Goal: Task Accomplishment & Management: Manage account settings

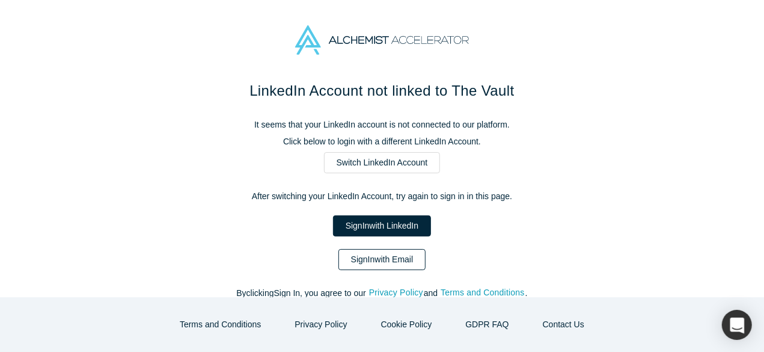
click at [376, 253] on link "Sign In with Email" at bounding box center [383, 259] width 88 height 21
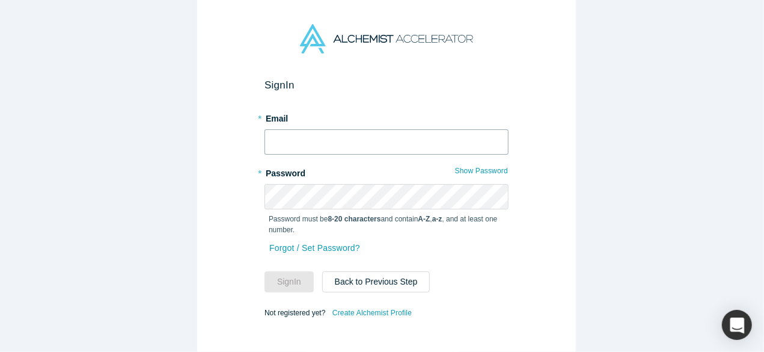
click at [325, 143] on input "text" at bounding box center [387, 141] width 244 height 25
paste input "[PERSON_NAME]"
type input "[PERSON_NAME]"
drag, startPoint x: 321, startPoint y: 137, endPoint x: 247, endPoint y: 134, distance: 74.1
click at [247, 134] on div "Sign In * Email [PERSON_NAME] * Password Show Password Password must be 8-20 ch…" at bounding box center [386, 172] width 379 height 364
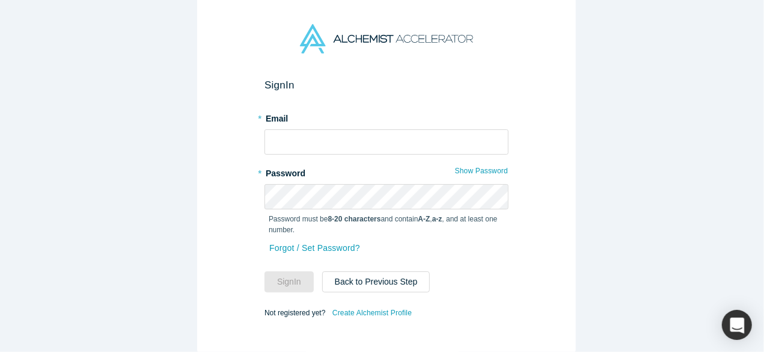
click at [235, 165] on div "Sign In * Email * Password Show Password Password must be 8-20 characters and c…" at bounding box center [386, 172] width 379 height 364
click at [412, 129] on input "text" at bounding box center [387, 141] width 244 height 25
type input "[EMAIL_ADDRESS][DOMAIN_NAME]"
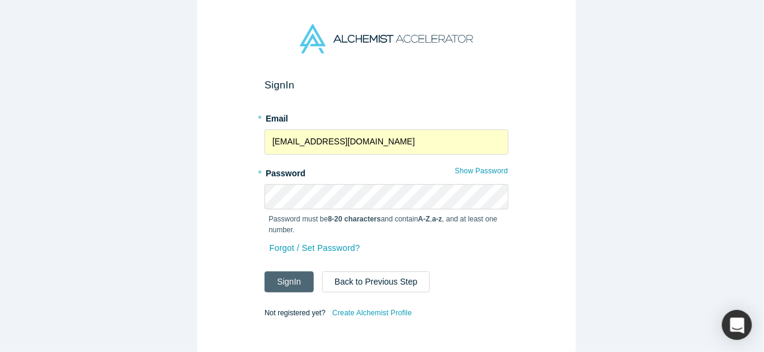
click at [287, 278] on button "Sign In" at bounding box center [289, 281] width 49 height 21
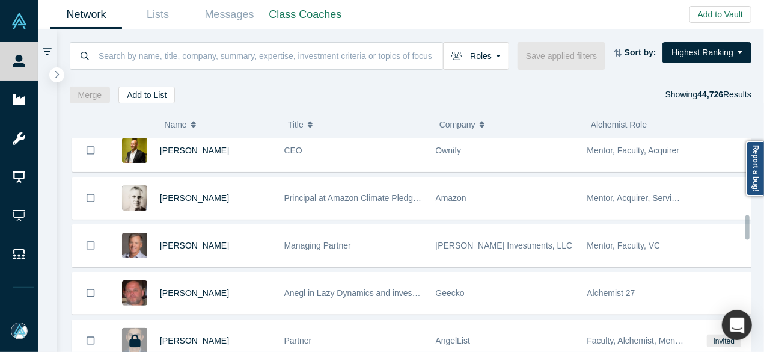
scroll to position [481, 0]
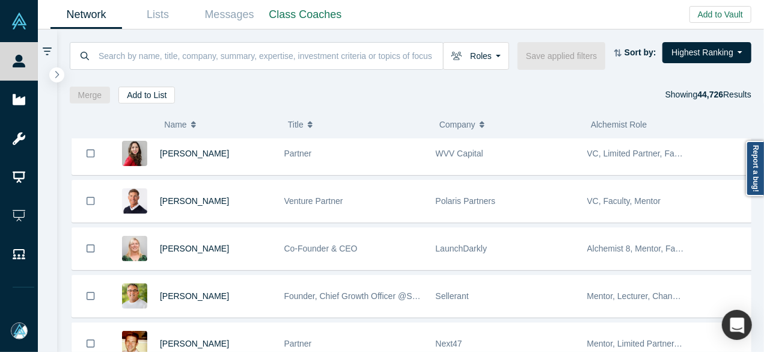
click at [533, 110] on div "( 0 ) Name Title Company Alchemist Role [PERSON_NAME] Managing Director, CEO Qu…" at bounding box center [411, 227] width 708 height 249
click at [159, 57] on input at bounding box center [270, 55] width 346 height 28
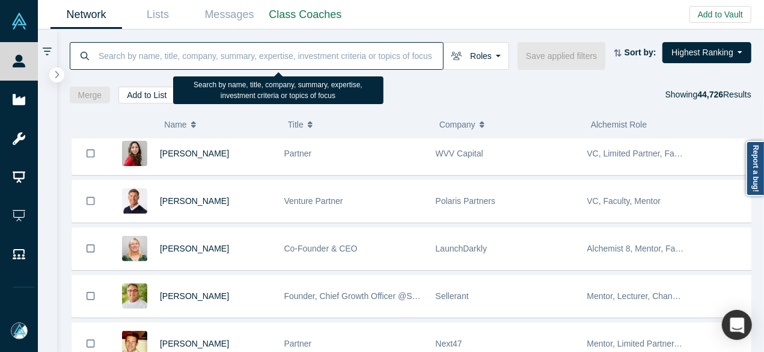
paste input "[PERSON_NAME]"
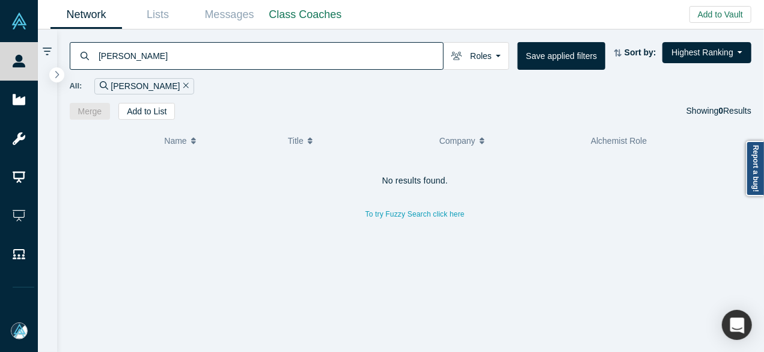
click at [82, 273] on div "No results found. To try Fuzzy Search click here" at bounding box center [416, 258] width 692 height 207
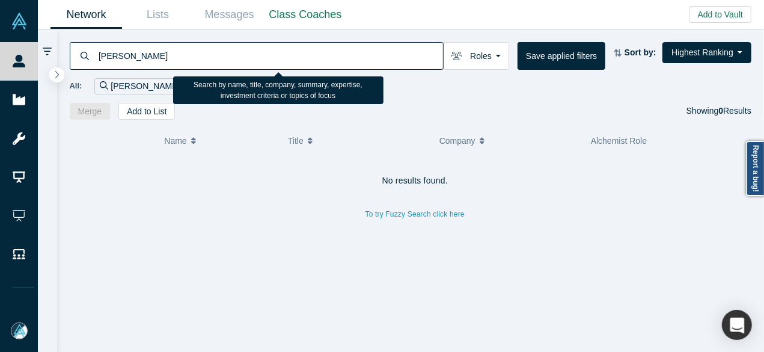
drag, startPoint x: 147, startPoint y: 57, endPoint x: 95, endPoint y: 53, distance: 51.8
click at [95, 53] on div "[PERSON_NAME]" at bounding box center [257, 56] width 374 height 28
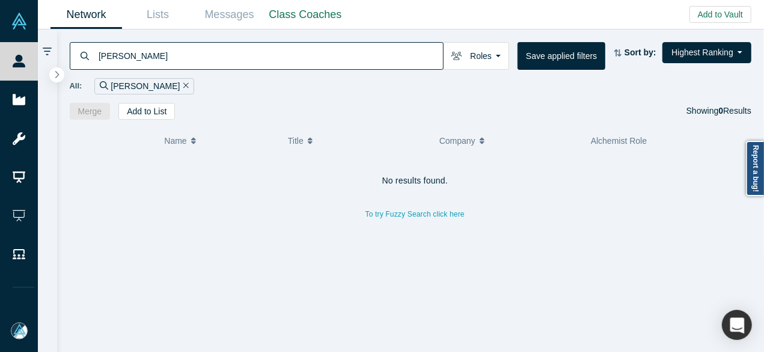
paste input "Industrial Dynamics"
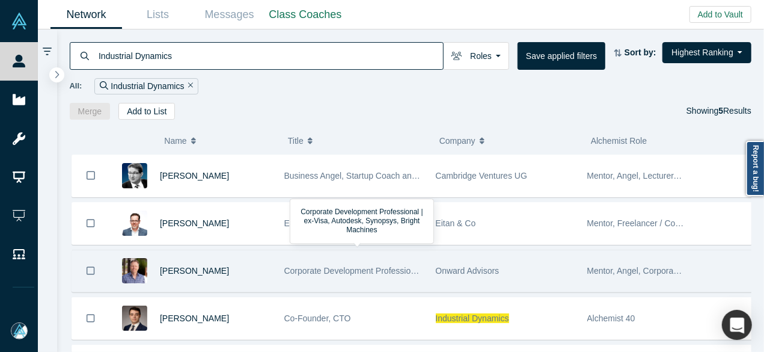
scroll to position [65, 0]
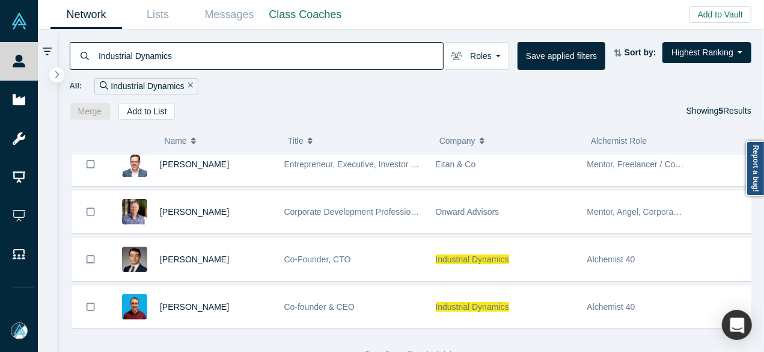
drag, startPoint x: 191, startPoint y: 57, endPoint x: 96, endPoint y: 56, distance: 95.0
click at [96, 56] on div "Industrial Dynamics" at bounding box center [257, 56] width 374 height 28
paste input "[PERSON_NAME]"
type input "[PERSON_NAME]"
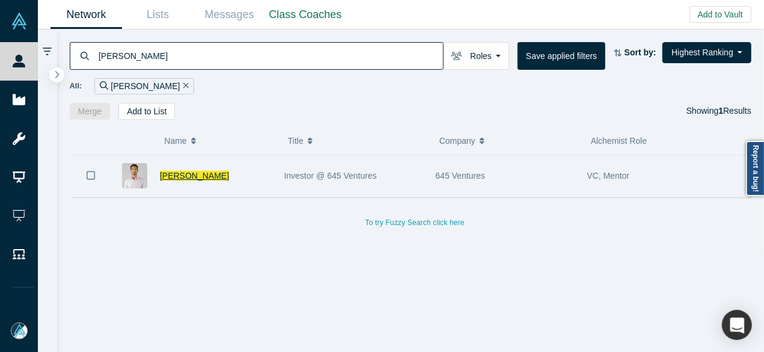
click at [199, 179] on span "[PERSON_NAME]" at bounding box center [194, 176] width 69 height 10
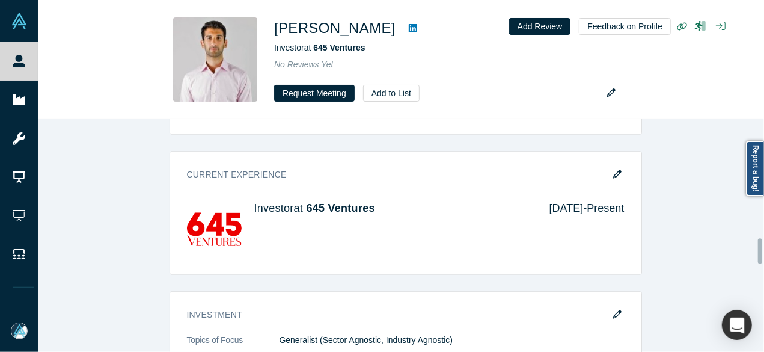
scroll to position [1115, 0]
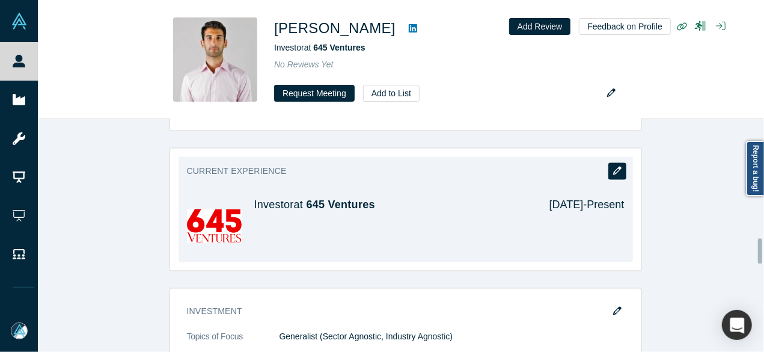
click at [621, 169] on button "button" at bounding box center [618, 171] width 18 height 17
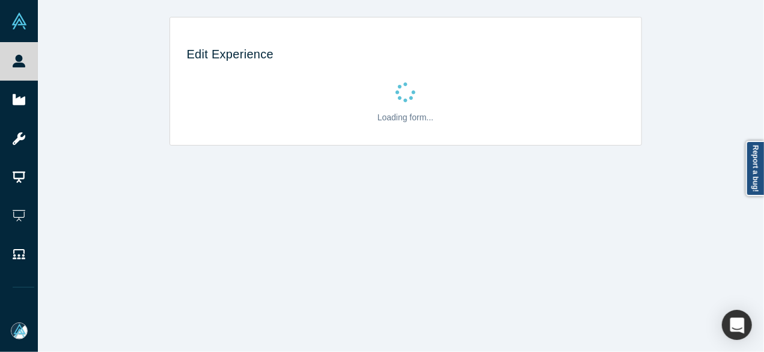
scroll to position [0, 0]
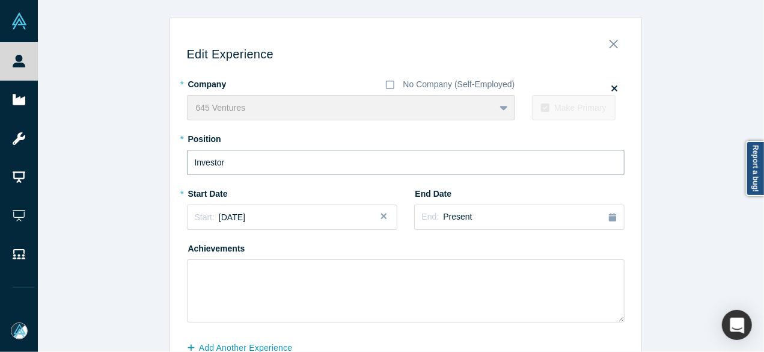
drag, startPoint x: 234, startPoint y: 165, endPoint x: 164, endPoint y: 166, distance: 69.8
click at [164, 166] on div "Edit Experience * Company No Company (Self-Employed) 645 Ventures To pick up a …" at bounding box center [406, 211] width 736 height 389
paste input "Investment Partne"
type input "Investment Partner"
click at [262, 215] on div "Start: [DATE]" at bounding box center [292, 217] width 195 height 13
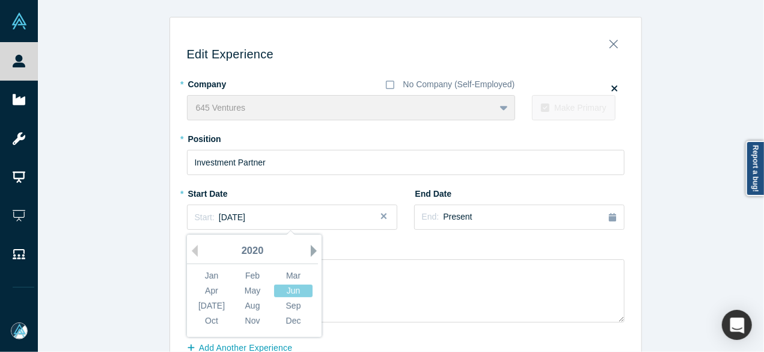
click at [311, 251] on button "Next Year" at bounding box center [317, 251] width 12 height 12
click at [311, 250] on button "Next Year" at bounding box center [317, 251] width 12 height 12
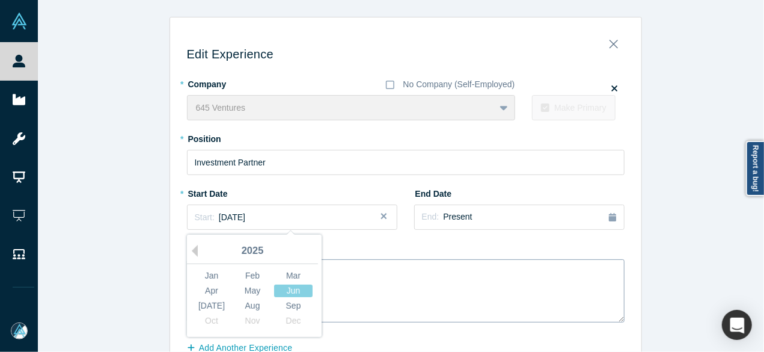
click at [207, 303] on div "[DATE]" at bounding box center [211, 306] width 38 height 13
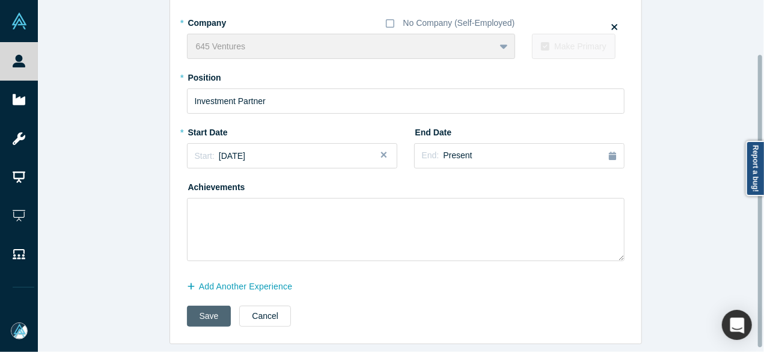
scroll to position [69, 0]
click at [211, 312] on button "Save" at bounding box center [209, 316] width 45 height 21
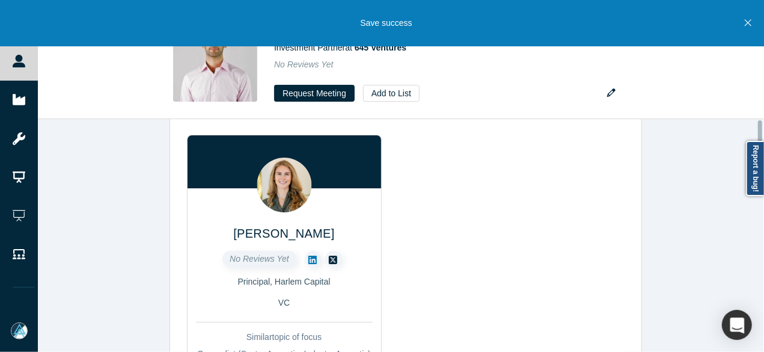
scroll to position [0, 0]
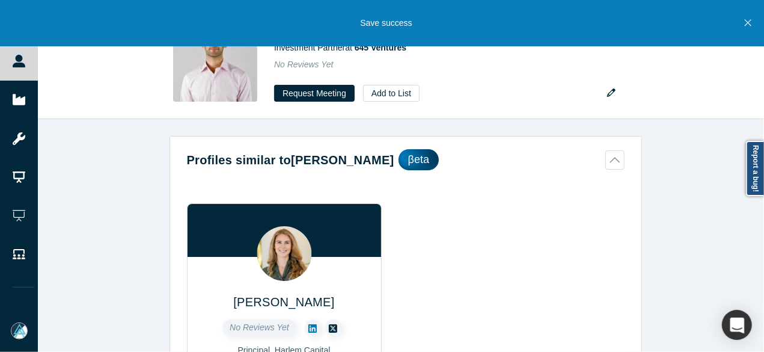
click at [747, 23] on icon "Close" at bounding box center [748, 22] width 7 height 11
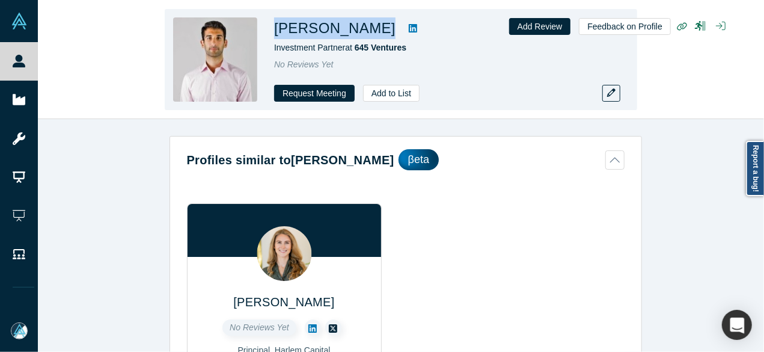
drag, startPoint x: 277, startPoint y: 30, endPoint x: 372, endPoint y: 28, distance: 95.1
click at [372, 28] on div "[PERSON_NAME]" at bounding box center [442, 28] width 337 height 22
copy div "[PERSON_NAME]"
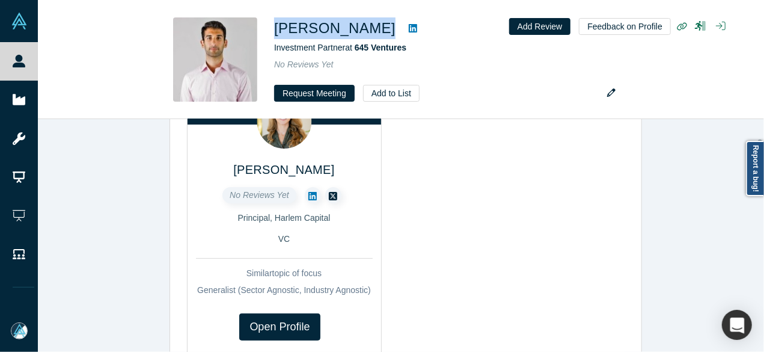
scroll to position [180, 0]
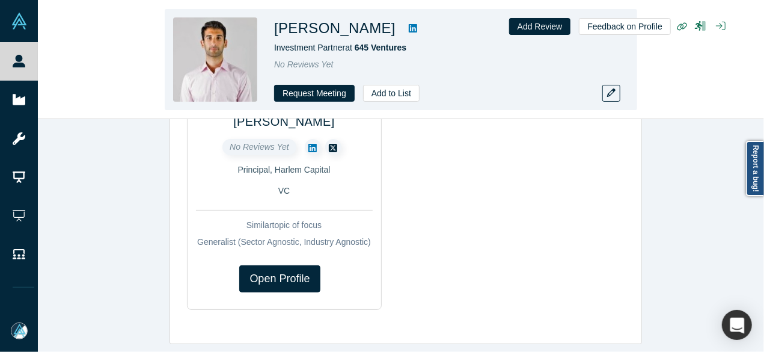
click at [446, 69] on div "No Reviews Yet" at bounding box center [442, 64] width 337 height 13
drag, startPoint x: 268, startPoint y: 49, endPoint x: 344, endPoint y: 52, distance: 76.4
click at [344, 52] on div "[PERSON_NAME] Investment Partner at 645 Ventures No Reviews Yet Request Meeting…" at bounding box center [401, 59] width 473 height 101
copy span "Investment Partner"
drag, startPoint x: 275, startPoint y: 25, endPoint x: 319, endPoint y: 23, distance: 43.3
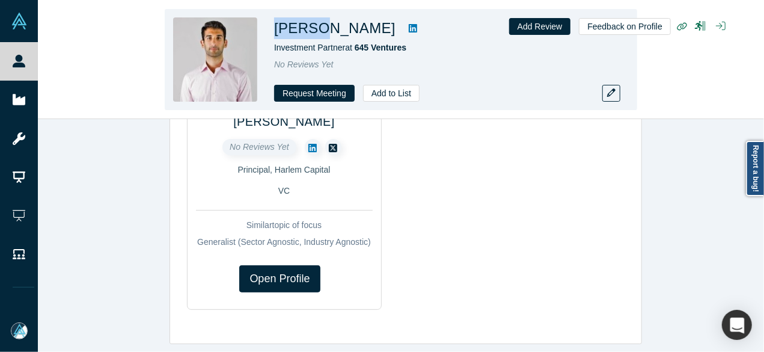
click at [319, 23] on h1 "[PERSON_NAME]" at bounding box center [334, 28] width 121 height 22
copy h1 "[PERSON_NAME]"
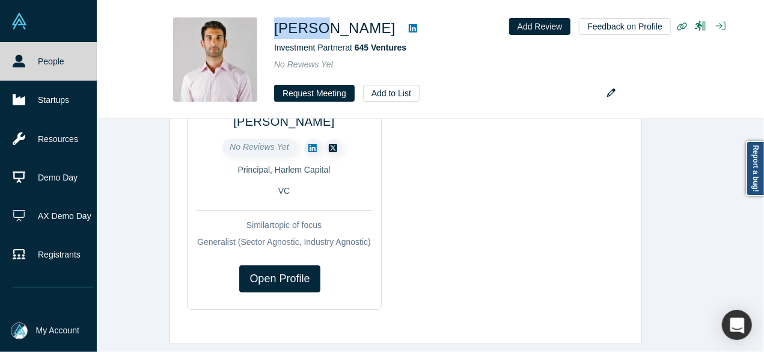
drag, startPoint x: 32, startPoint y: 61, endPoint x: 60, endPoint y: 8, distance: 59.5
click at [32, 61] on link "People" at bounding box center [53, 61] width 106 height 38
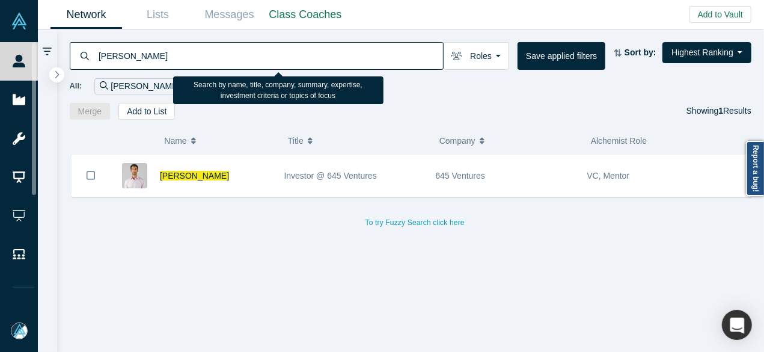
drag, startPoint x: 167, startPoint y: 57, endPoint x: 100, endPoint y: 57, distance: 67.4
click at [100, 57] on input "[PERSON_NAME]" at bounding box center [270, 55] width 346 height 28
paste input "[PERSON_NAME]"
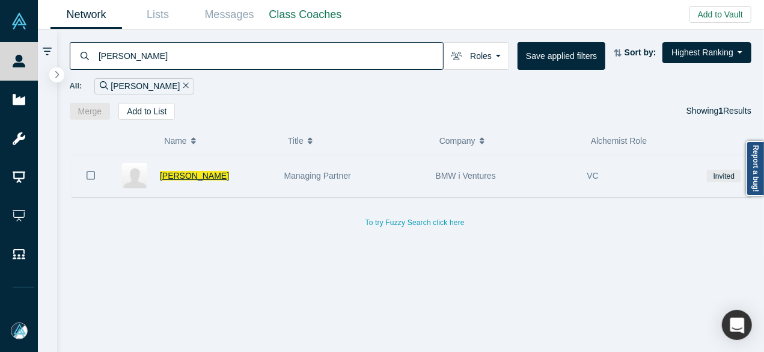
click at [182, 180] on div "[PERSON_NAME]" at bounding box center [216, 175] width 112 height 41
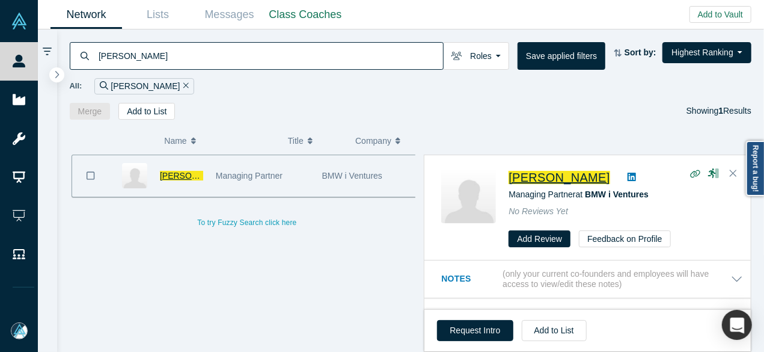
click at [523, 174] on span "[PERSON_NAME]" at bounding box center [559, 177] width 101 height 13
drag, startPoint x: 156, startPoint y: 58, endPoint x: 88, endPoint y: 57, distance: 68.6
click at [88, 57] on div "[PERSON_NAME]" at bounding box center [257, 56] width 374 height 28
paste input "[PERSON_NAME]"
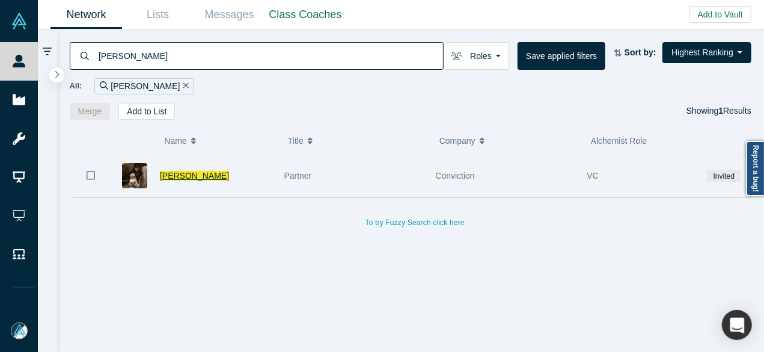
type input "[PERSON_NAME]"
click at [169, 174] on span "[PERSON_NAME]" at bounding box center [194, 176] width 69 height 10
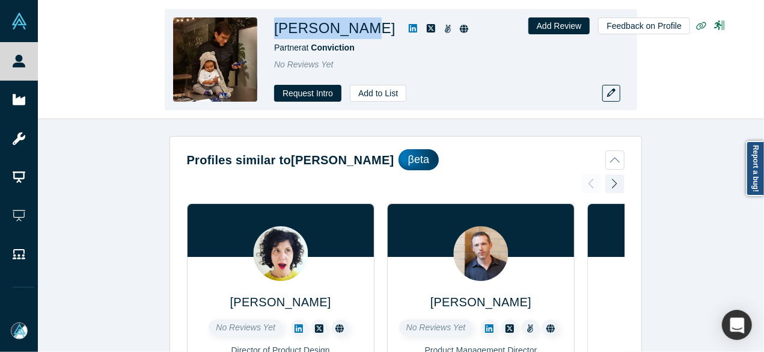
click at [351, 32] on h1 "[PERSON_NAME]" at bounding box center [334, 28] width 121 height 22
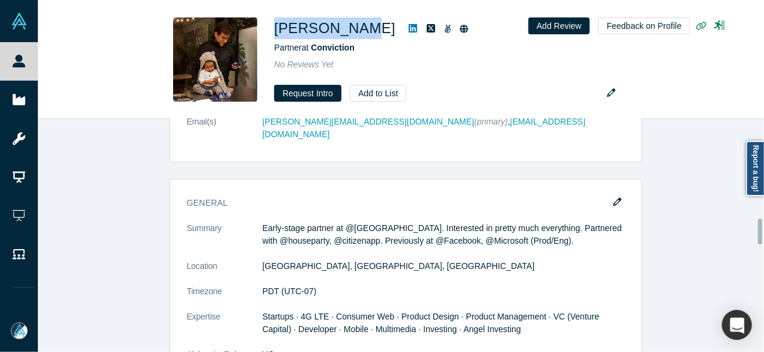
scroll to position [902, 0]
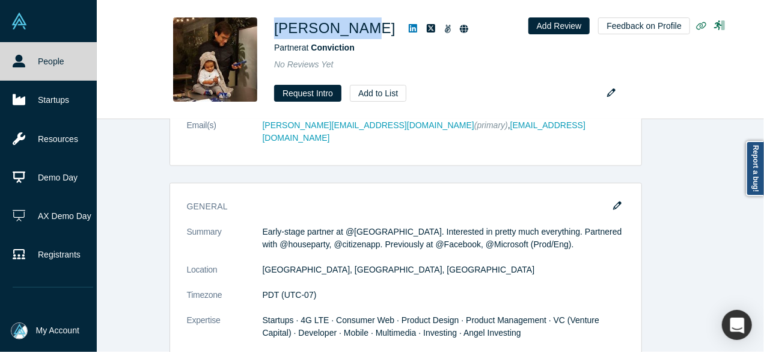
click at [32, 56] on link "People" at bounding box center [53, 61] width 106 height 38
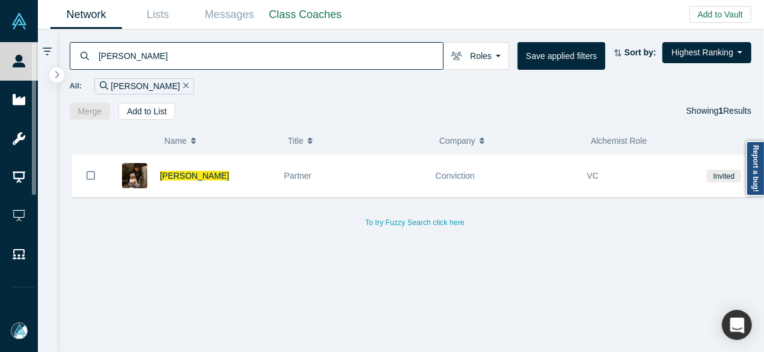
click at [91, 54] on div "[PERSON_NAME]" at bounding box center [257, 56] width 374 height 28
paste input "[PERSON_NAME]"
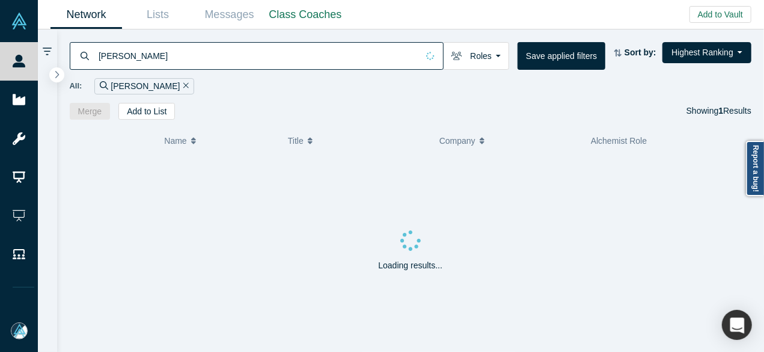
type input "[PERSON_NAME]"
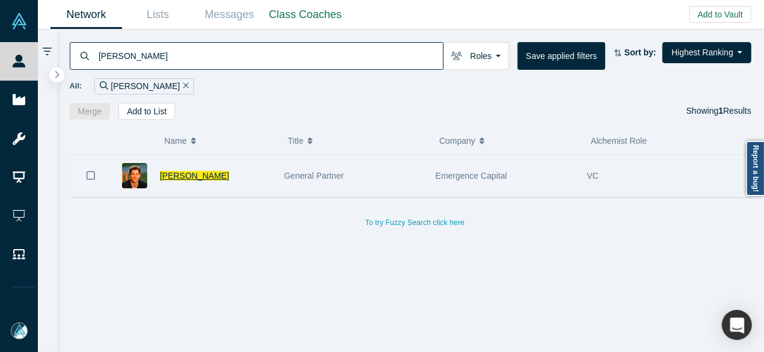
click at [183, 172] on span "[PERSON_NAME]" at bounding box center [194, 176] width 69 height 10
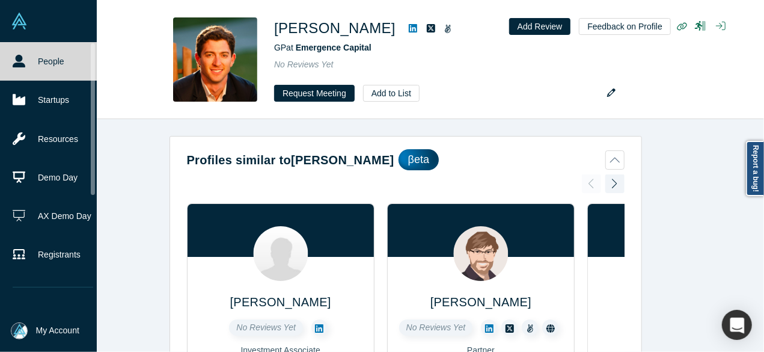
click at [32, 59] on link "People" at bounding box center [53, 61] width 106 height 38
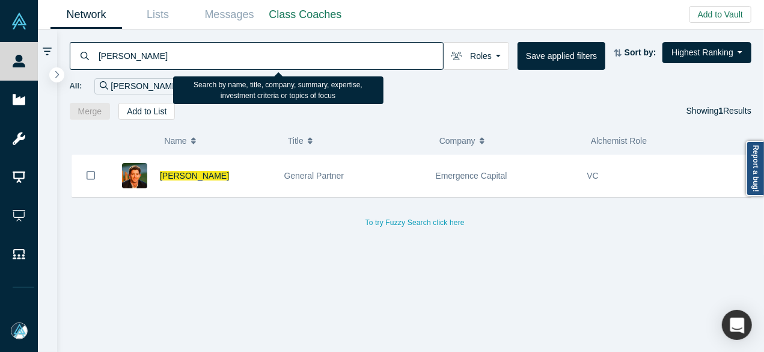
drag, startPoint x: 186, startPoint y: 53, endPoint x: 97, endPoint y: 48, distance: 88.6
click at [96, 48] on div "[PERSON_NAME]" at bounding box center [257, 56] width 374 height 28
paste input "Victoria Treyg"
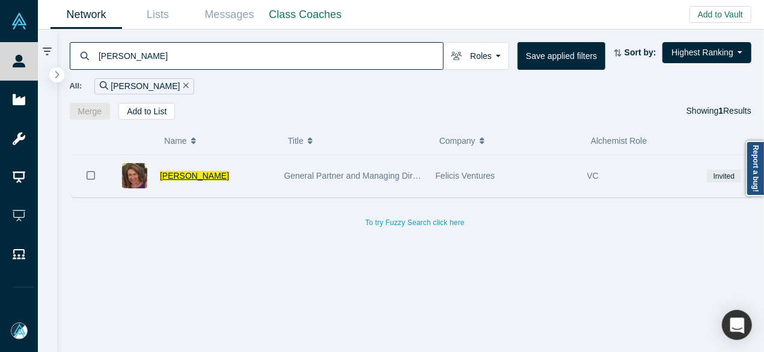
type input "[PERSON_NAME]"
click at [188, 171] on span "[PERSON_NAME]" at bounding box center [194, 176] width 69 height 10
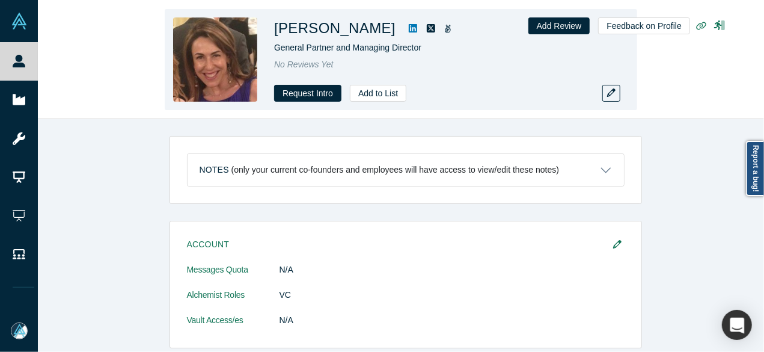
click at [272, 31] on div "[PERSON_NAME] General Partner and Managing Director No Reviews Yet Request Intr…" at bounding box center [401, 59] width 473 height 101
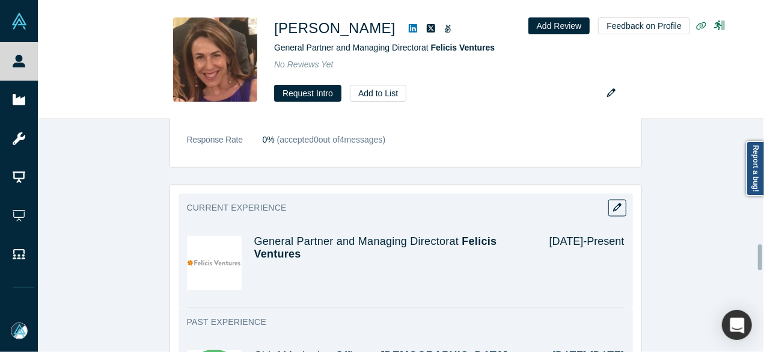
scroll to position [1143, 0]
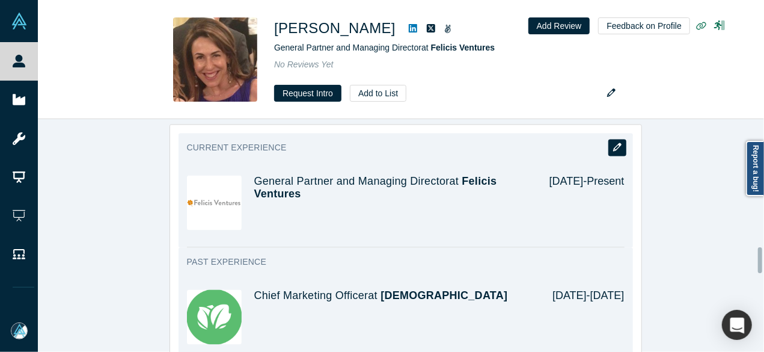
click at [616, 143] on icon "button" at bounding box center [617, 147] width 8 height 8
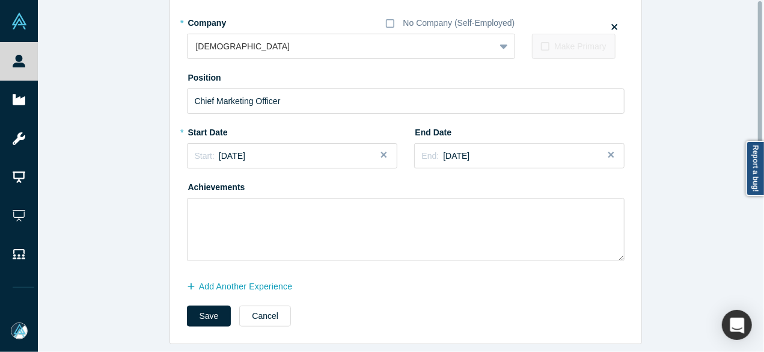
scroll to position [0, 0]
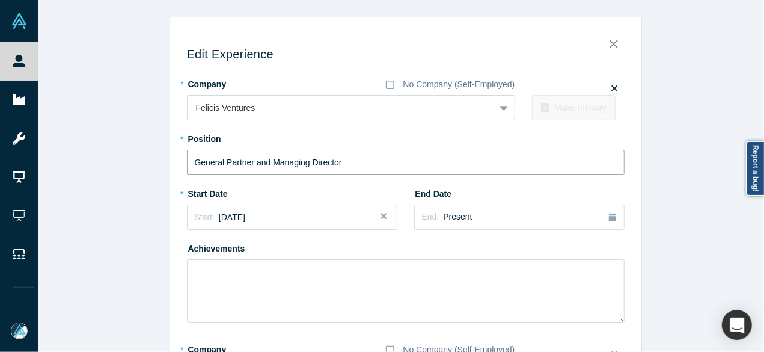
drag, startPoint x: 345, startPoint y: 165, endPoint x: 170, endPoint y: 165, distance: 175.6
click at [170, 165] on div "Edit Experience * Company No Company (Self-Employed) Felicis Ventures To pick u…" at bounding box center [406, 348] width 472 height 644
paste input "Sr. Venture Partne"
type input "Sr. Venture Partner"
click at [237, 216] on span "[DATE]" at bounding box center [232, 217] width 26 height 10
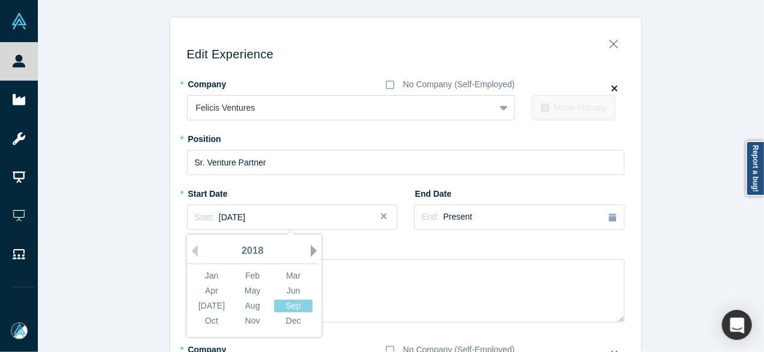
click at [311, 248] on button "Next Year" at bounding box center [317, 251] width 12 height 12
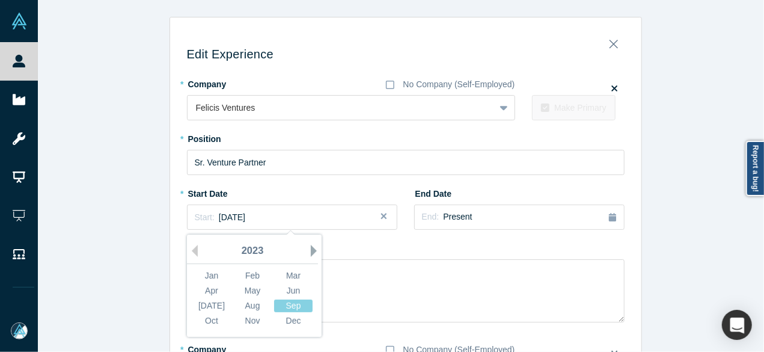
click at [311, 248] on button "Next Year" at bounding box center [317, 251] width 12 height 12
click at [204, 270] on div "Jan" at bounding box center [211, 275] width 38 height 13
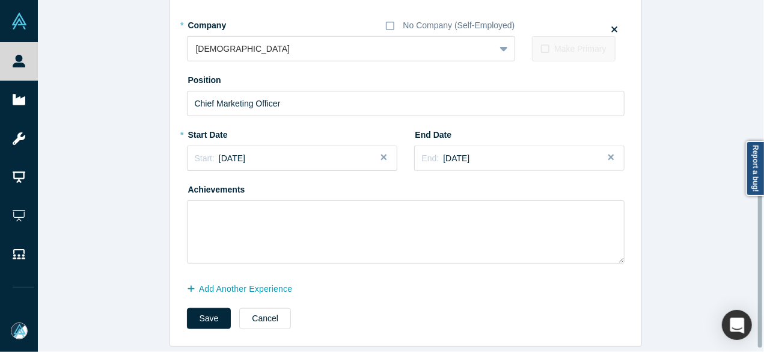
scroll to position [334, 0]
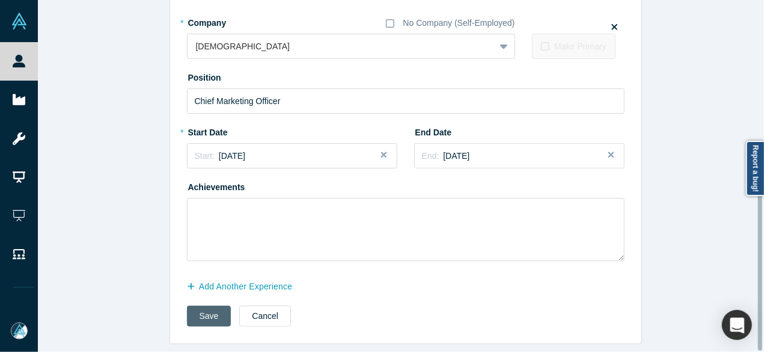
click at [202, 307] on button "Save" at bounding box center [209, 316] width 45 height 21
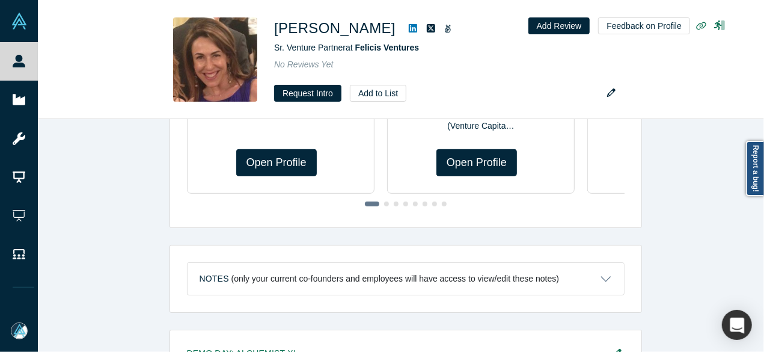
scroll to position [0, 0]
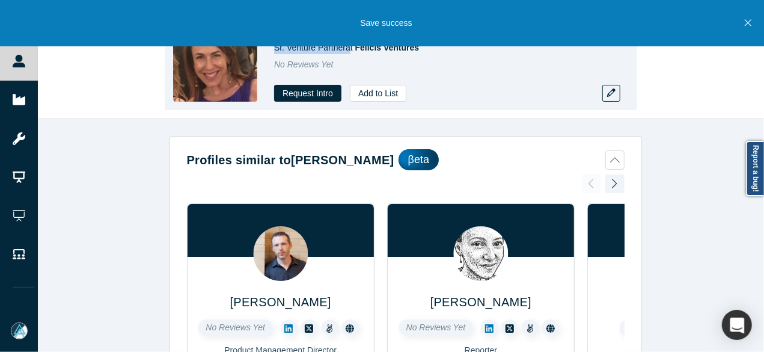
drag, startPoint x: 274, startPoint y: 47, endPoint x: 345, endPoint y: 49, distance: 71.0
click at [345, 49] on div "[PERSON_NAME] Venture Partner at Felicis Ventures No Reviews Yet Request Intro …" at bounding box center [401, 59] width 473 height 101
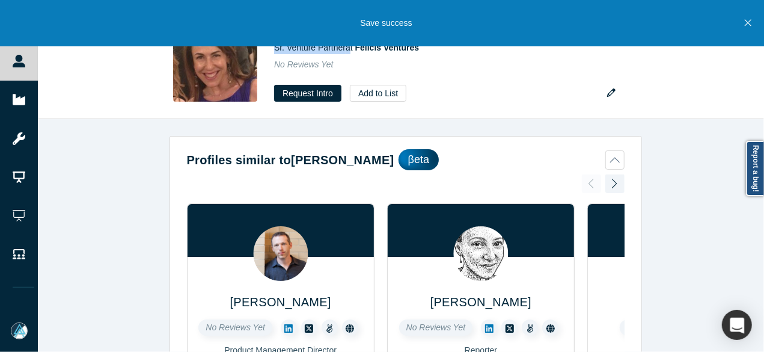
copy span "Sr. Venture Partner"
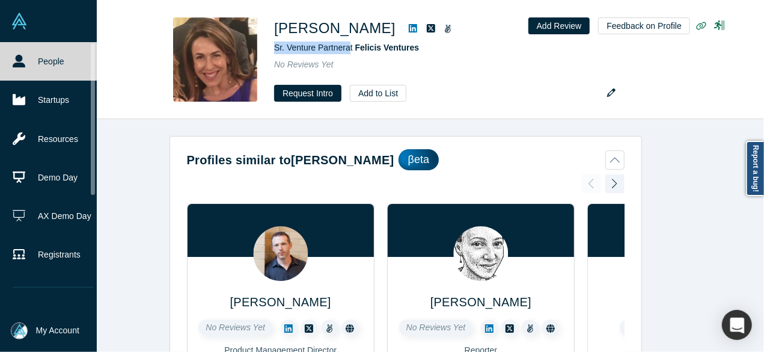
click at [27, 57] on link "People" at bounding box center [53, 61] width 106 height 38
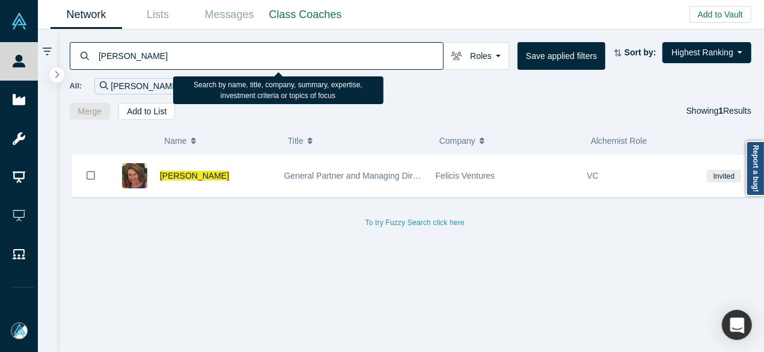
drag, startPoint x: 170, startPoint y: 59, endPoint x: 99, endPoint y: 54, distance: 70.6
click at [99, 54] on input "[PERSON_NAME]" at bounding box center [270, 55] width 346 height 28
paste input "[PERSON_NAME]"
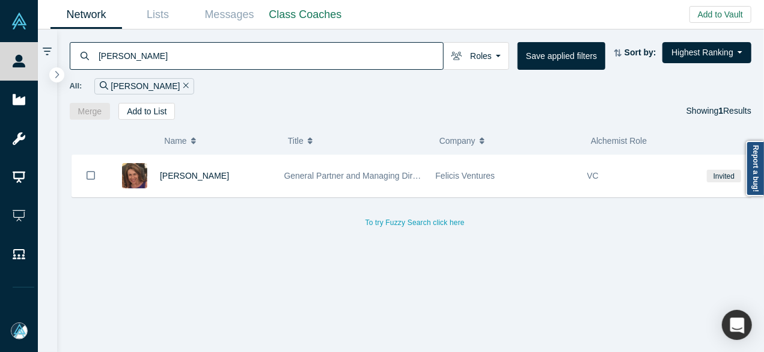
type input "[PERSON_NAME]"
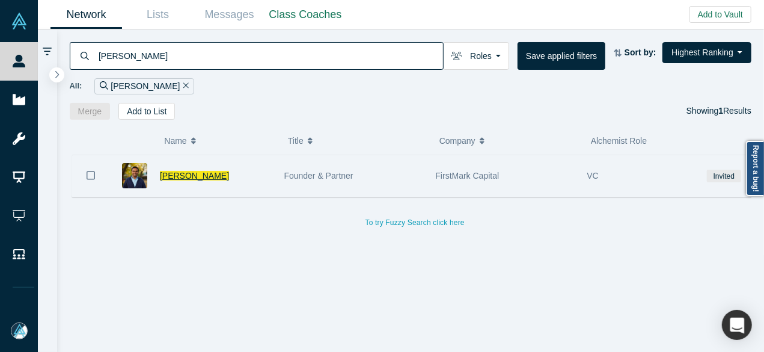
click at [198, 171] on span "[PERSON_NAME]" at bounding box center [194, 176] width 69 height 10
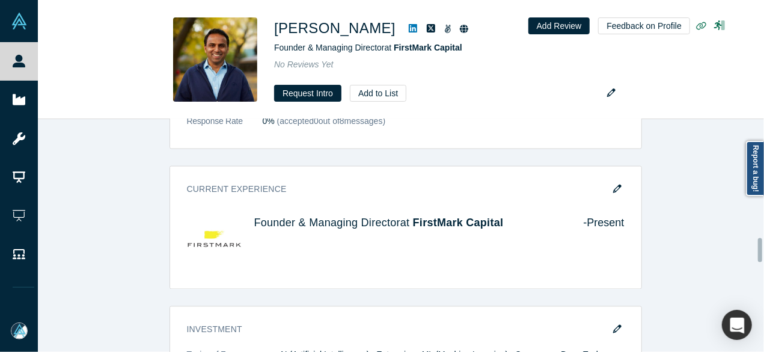
scroll to position [1143, 0]
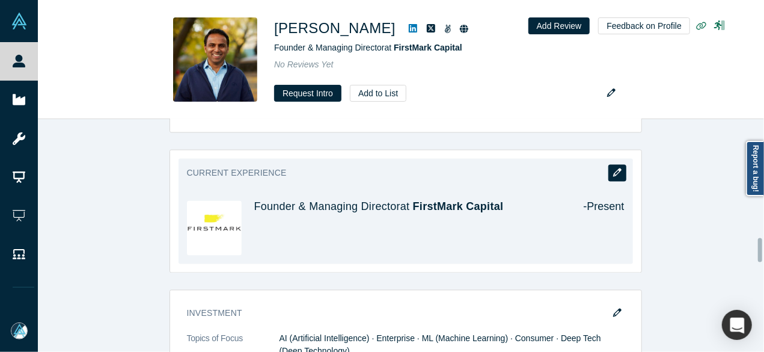
click at [615, 170] on icon "button" at bounding box center [617, 172] width 8 height 8
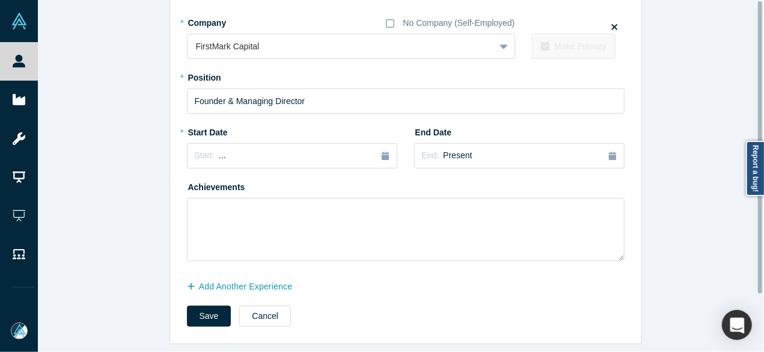
scroll to position [0, 0]
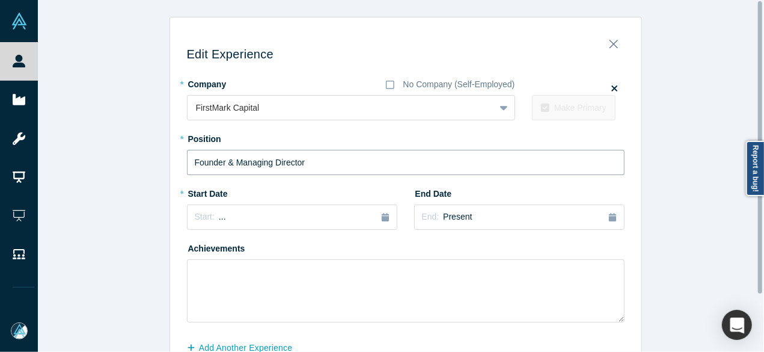
drag, startPoint x: 262, startPoint y: 166, endPoint x: 142, endPoint y: 162, distance: 120.4
click at [142, 162] on div "Edit Experience * Company No Company (Self-Employed) FirstMark Capital To pick …" at bounding box center [406, 211] width 736 height 389
paste input "Partne"
type input "Founder & Partner"
click at [271, 223] on button "Start: ..." at bounding box center [292, 216] width 211 height 25
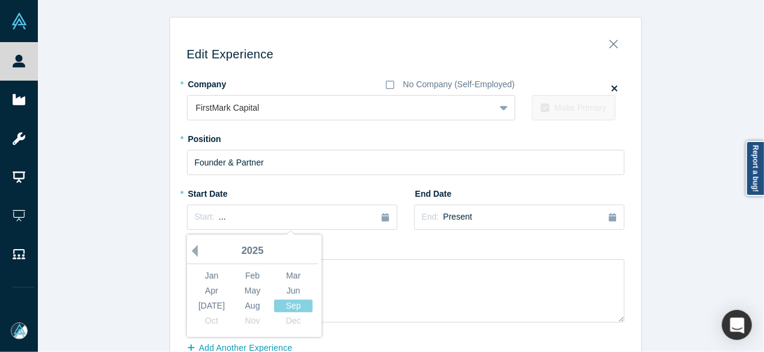
click at [189, 253] on button "Previous Year" at bounding box center [192, 251] width 12 height 12
click at [189, 252] on button "Previous Year" at bounding box center [192, 251] width 12 height 12
click at [189, 251] on button "Previous Year" at bounding box center [192, 251] width 12 height 12
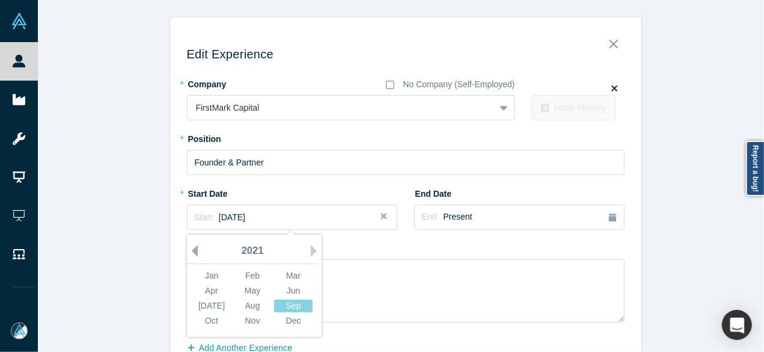
click at [189, 251] on button "Previous Year" at bounding box center [192, 251] width 12 height 12
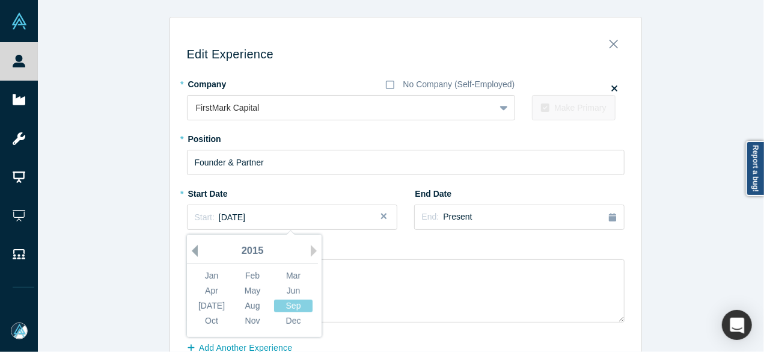
click at [189, 251] on button "Previous Year" at bounding box center [192, 251] width 12 height 12
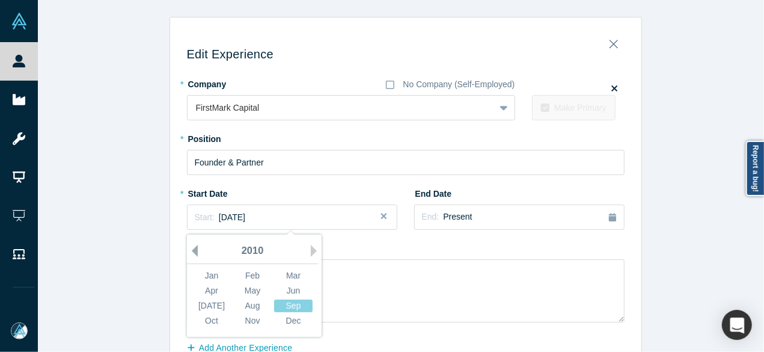
click at [190, 251] on button "Previous Year" at bounding box center [192, 251] width 12 height 12
click at [290, 270] on div "Mar" at bounding box center [293, 275] width 38 height 13
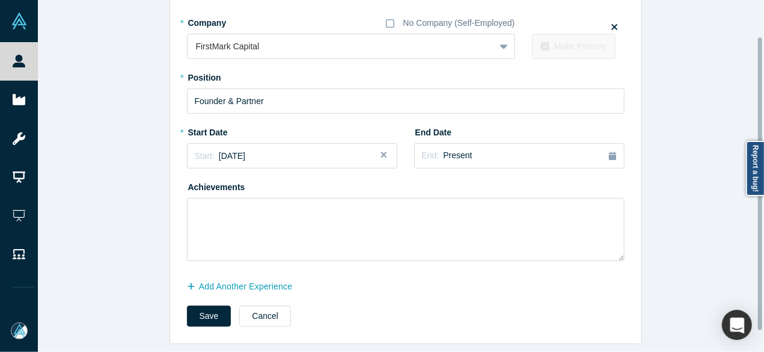
scroll to position [69, 0]
click at [205, 306] on button "Save" at bounding box center [209, 316] width 45 height 21
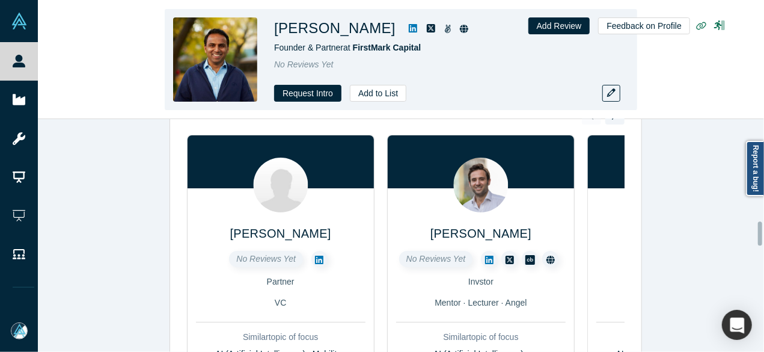
scroll to position [0, 0]
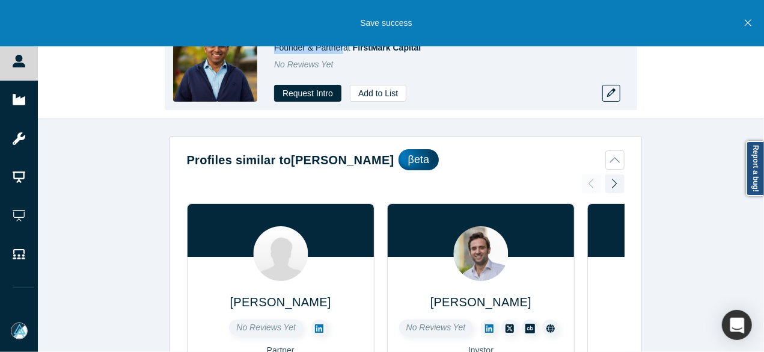
drag, startPoint x: 275, startPoint y: 49, endPoint x: 343, endPoint y: 52, distance: 67.4
click at [343, 52] on span "Founder & Partner at FirstMark Capital" at bounding box center [347, 48] width 147 height 10
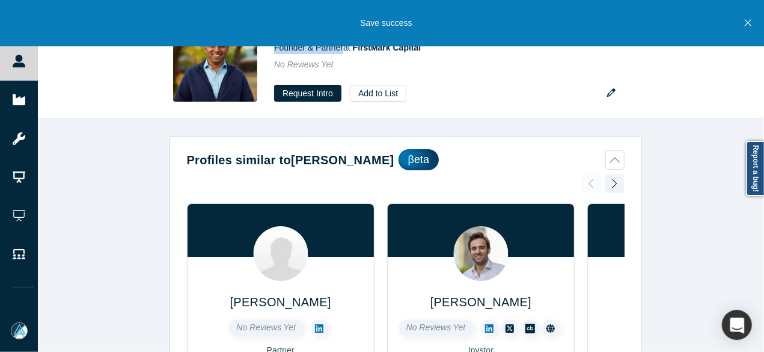
copy span "Founder & Partner"
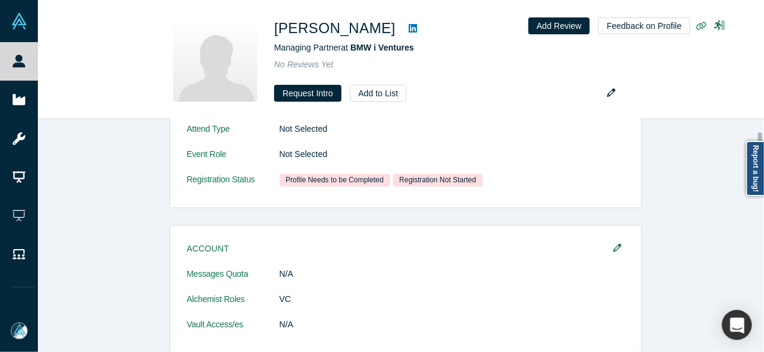
scroll to position [180, 0]
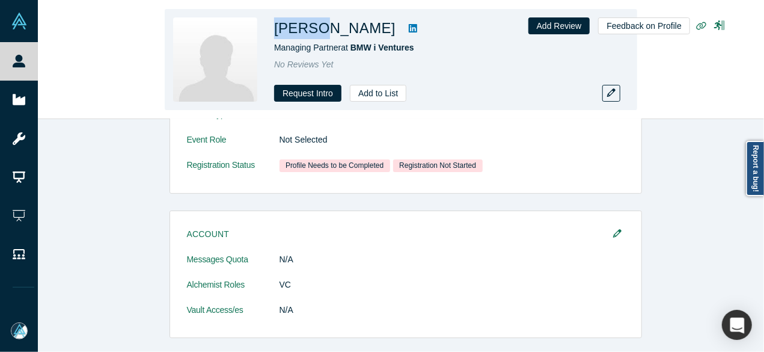
drag, startPoint x: 276, startPoint y: 29, endPoint x: 319, endPoint y: 28, distance: 43.3
click at [319, 28] on h1 "[PERSON_NAME]" at bounding box center [334, 28] width 121 height 22
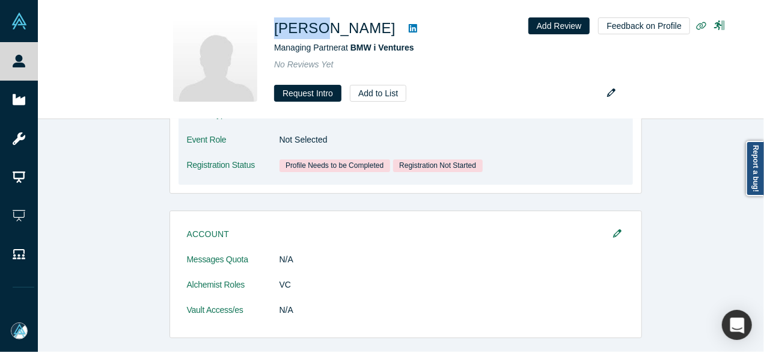
copy h1 "Kasper"
